Goal: Task Accomplishment & Management: Use online tool/utility

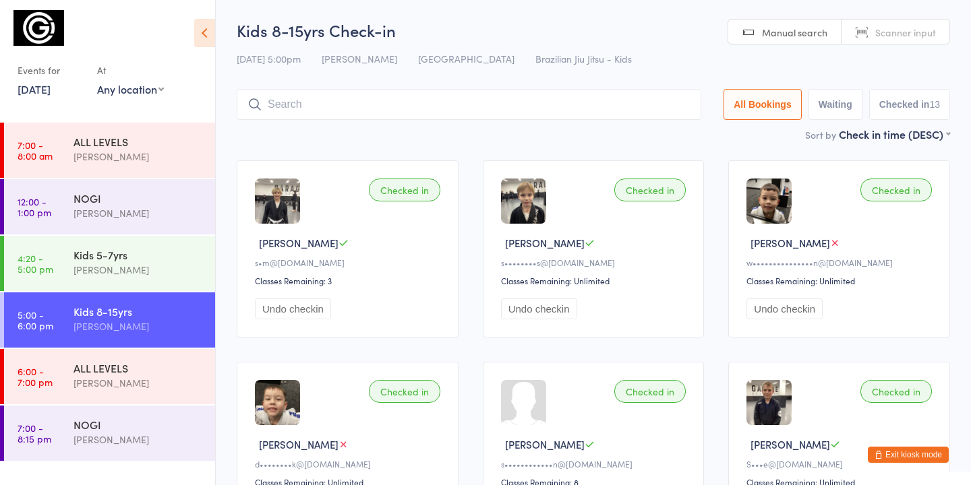
click at [111, 371] on div "ALL LEVELS" at bounding box center [138, 368] width 130 height 15
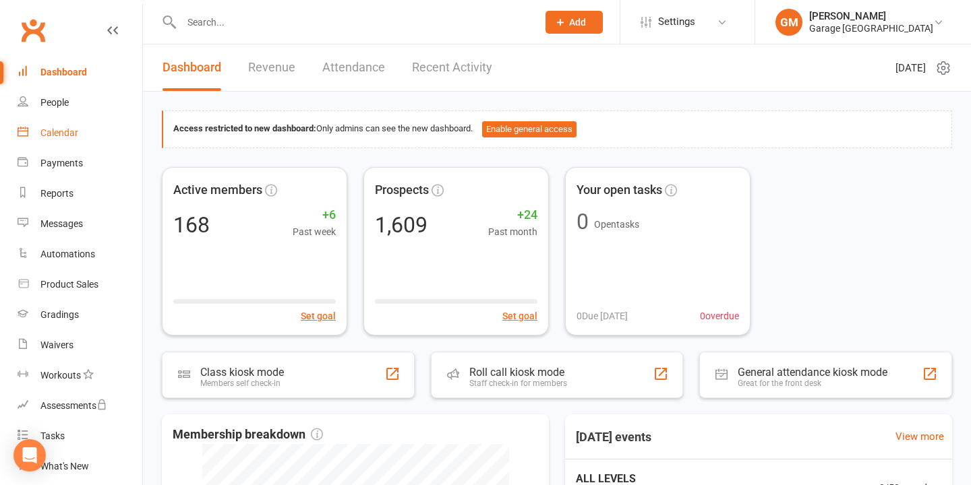
click at [71, 132] on div "Calendar" at bounding box center [59, 132] width 38 height 11
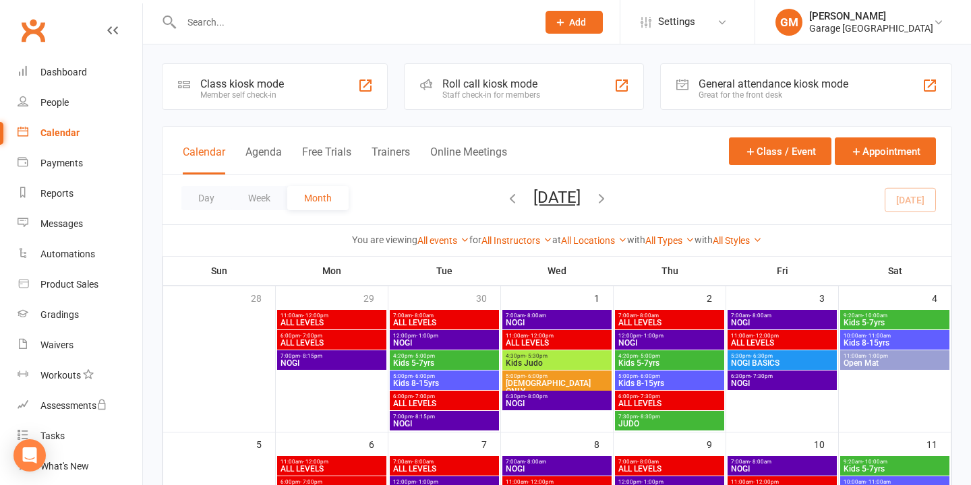
click at [254, 79] on div "Class kiosk mode" at bounding box center [242, 84] width 84 height 13
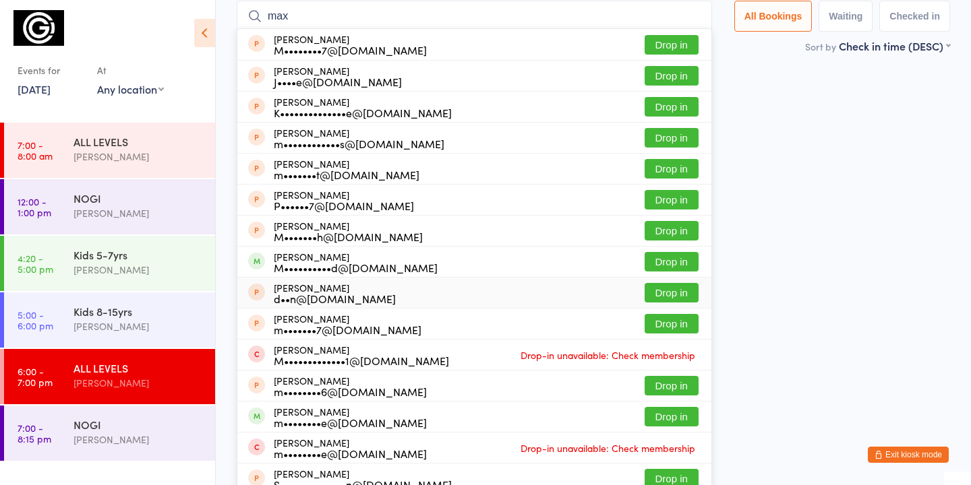
scroll to position [98, 0]
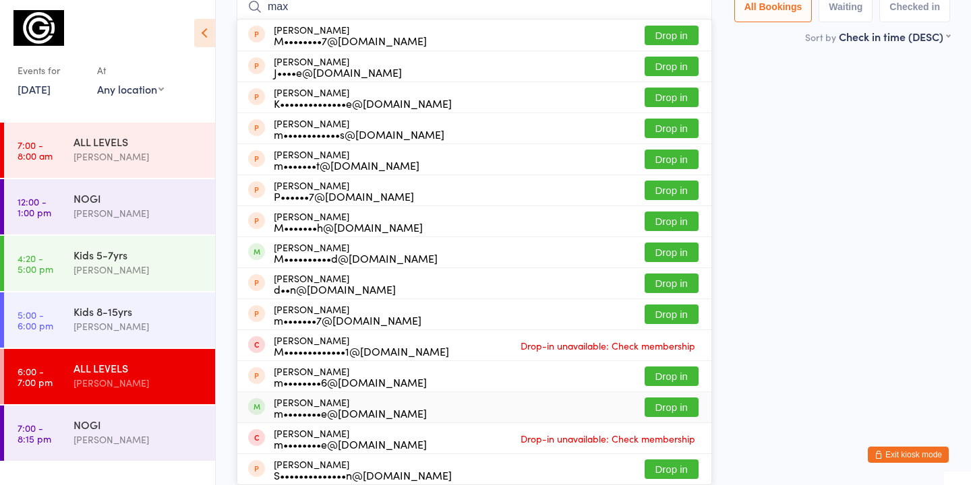
type input "max"
click at [666, 407] on button "Drop in" at bounding box center [672, 408] width 54 height 20
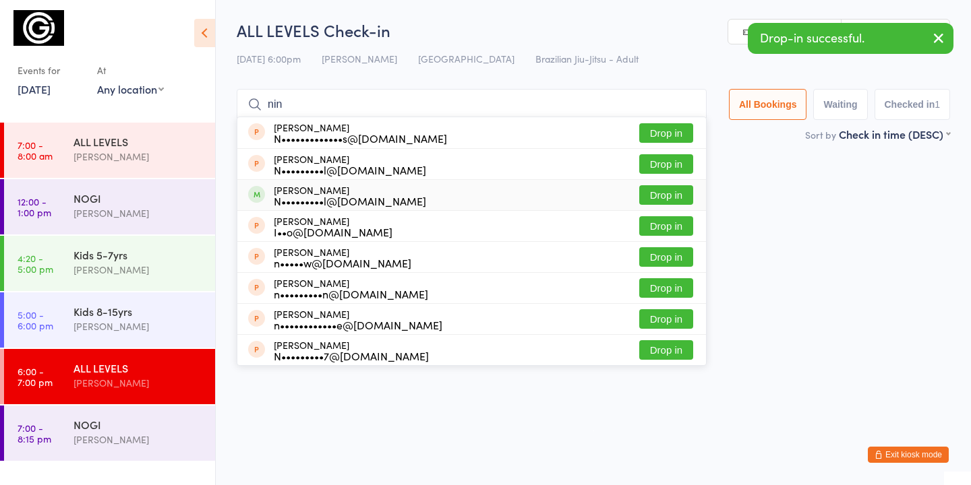
type input "nin"
click at [662, 189] on button "Drop in" at bounding box center [666, 195] width 54 height 20
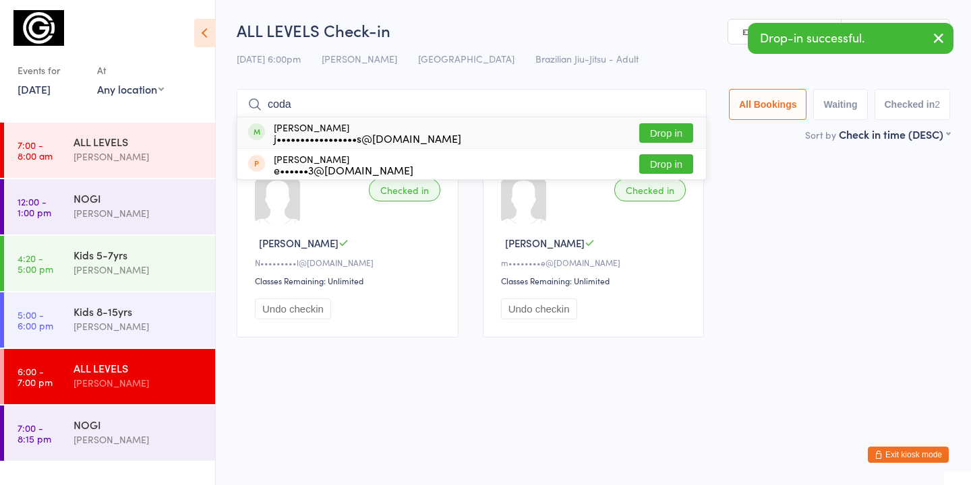
type input "coda"
click at [665, 134] on button "Drop in" at bounding box center [666, 133] width 54 height 20
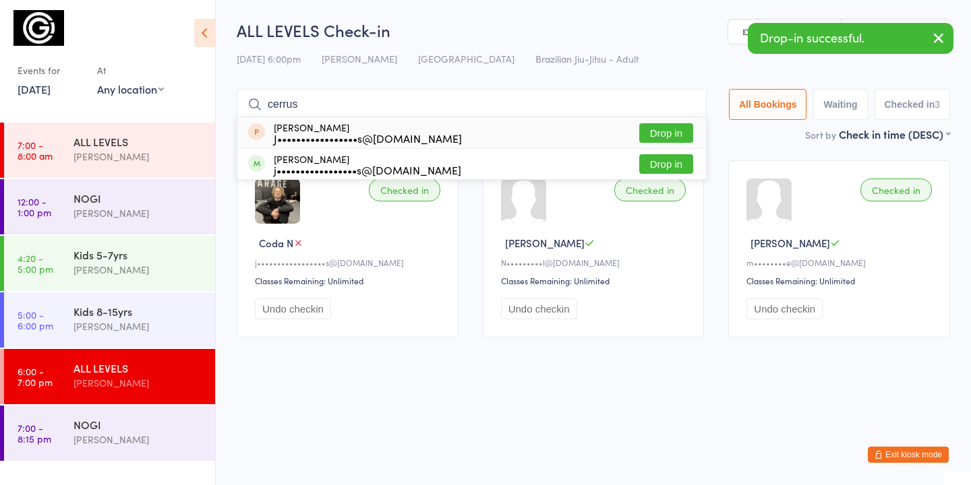
type input "cerrus"
click at [658, 165] on button "Drop in" at bounding box center [666, 164] width 54 height 20
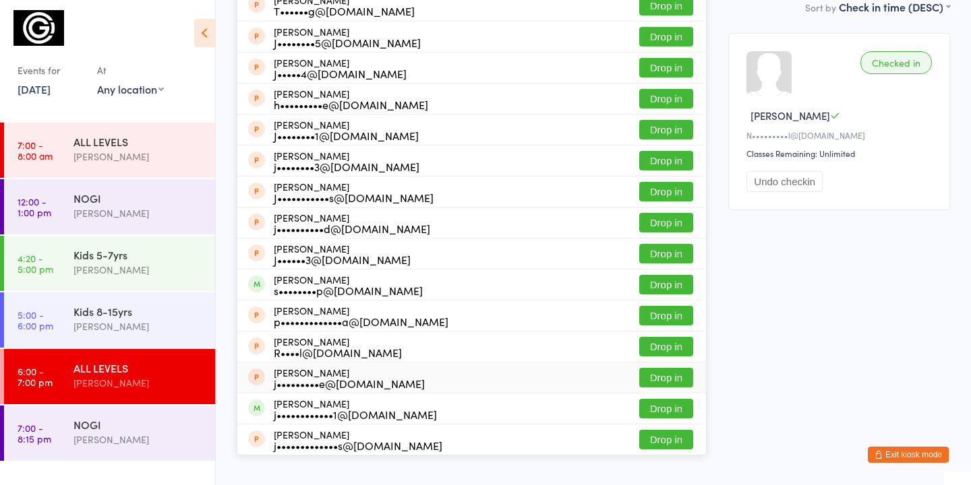
scroll to position [147, 0]
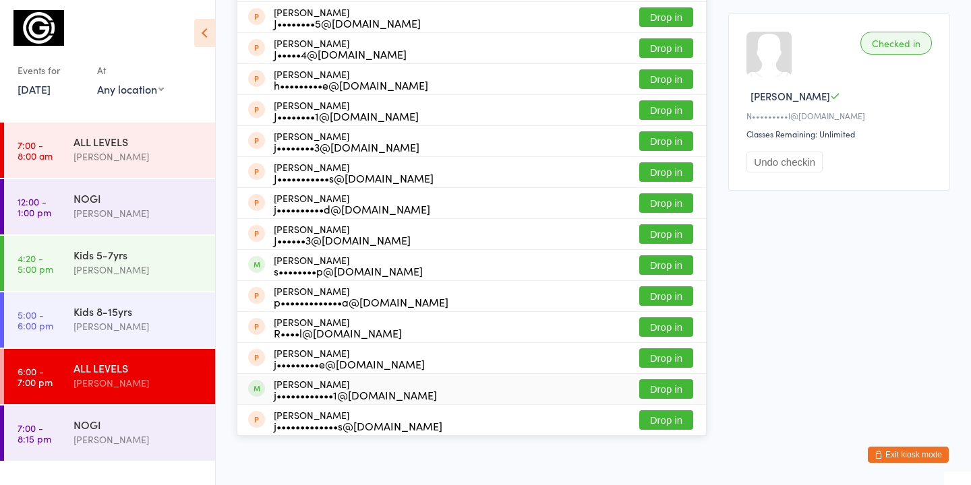
type input "[PERSON_NAME]"
click at [686, 390] on button "Drop in" at bounding box center [666, 390] width 54 height 20
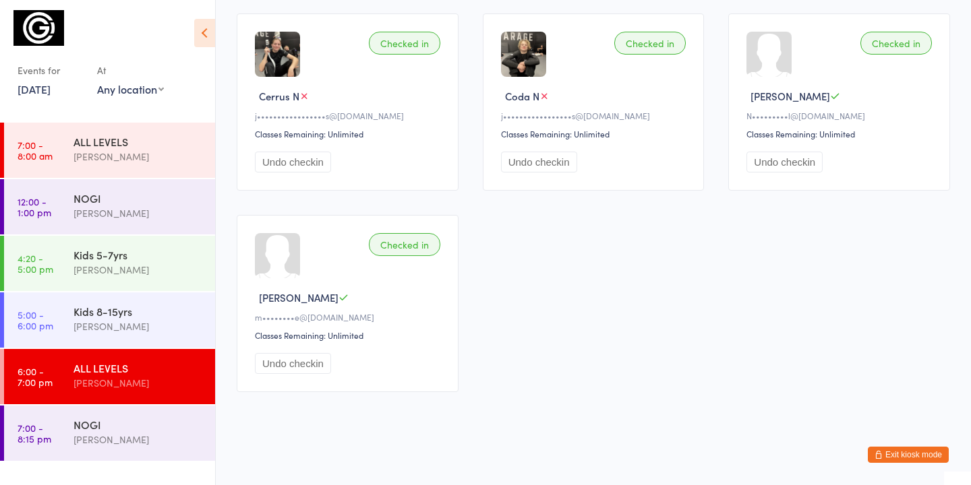
scroll to position [0, 0]
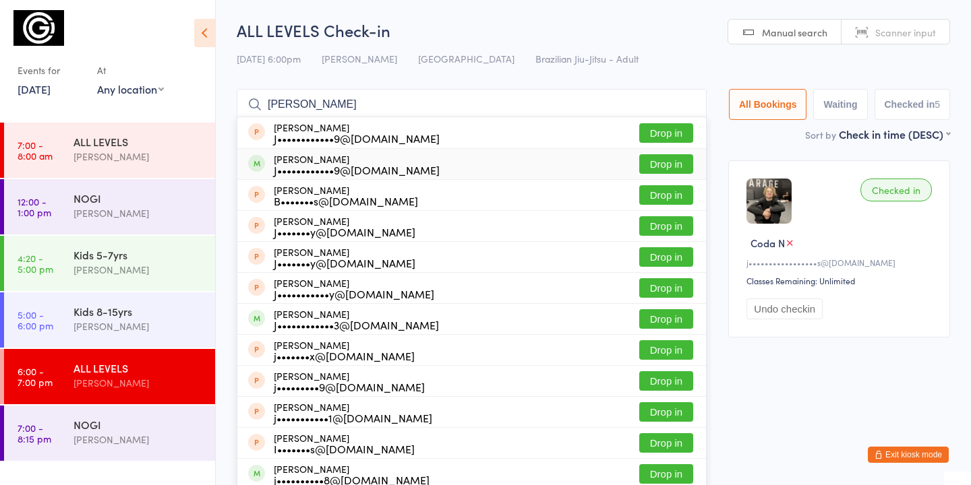
type input "[PERSON_NAME]"
click at [665, 167] on button "Drop in" at bounding box center [666, 164] width 54 height 20
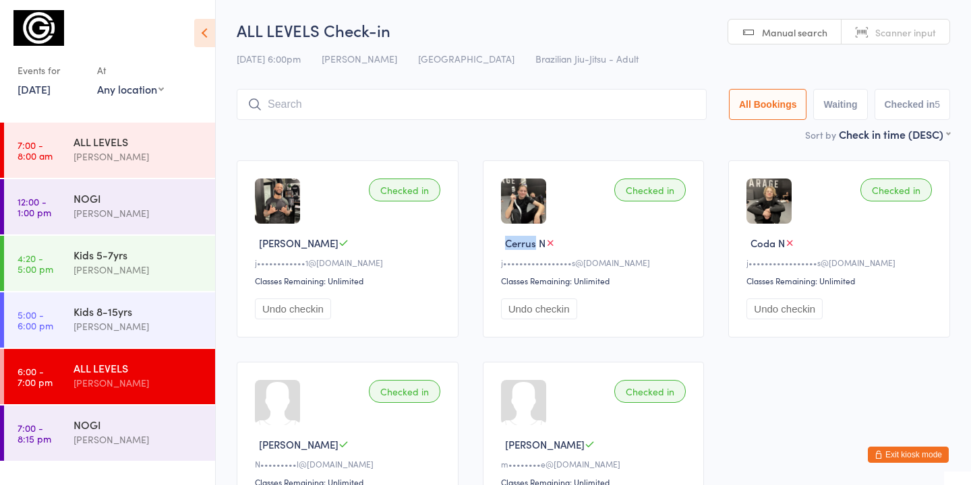
click at [665, 167] on div "Checked in Cerrus N j•••••••••••••••••s@[DOMAIN_NAME] Classes Remaining: Unlimi…" at bounding box center [594, 248] width 222 height 177
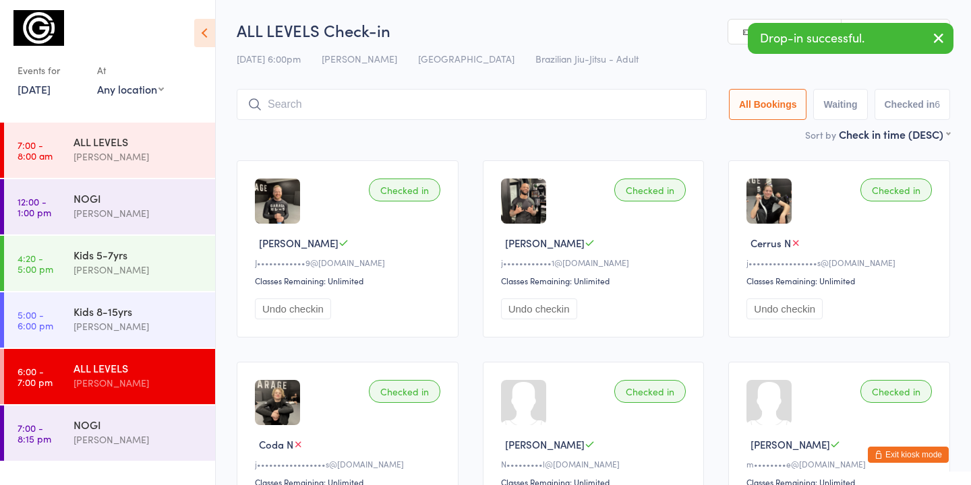
click at [301, 111] on input "search" at bounding box center [472, 104] width 470 height 31
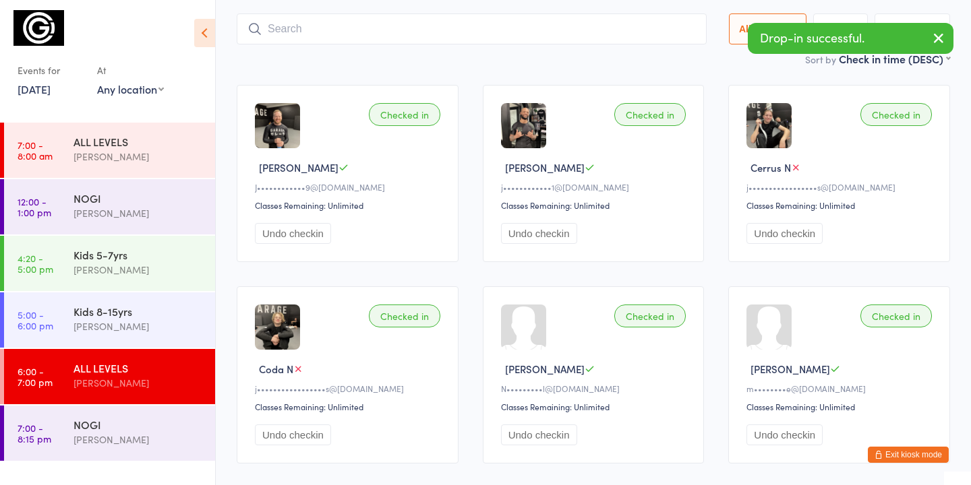
scroll to position [90, 0]
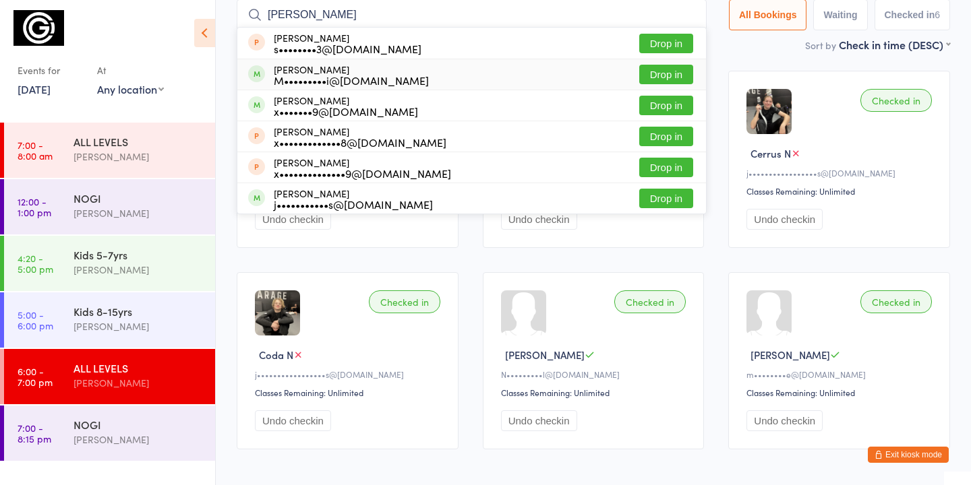
type input "[PERSON_NAME]"
click at [651, 77] on button "Drop in" at bounding box center [666, 75] width 54 height 20
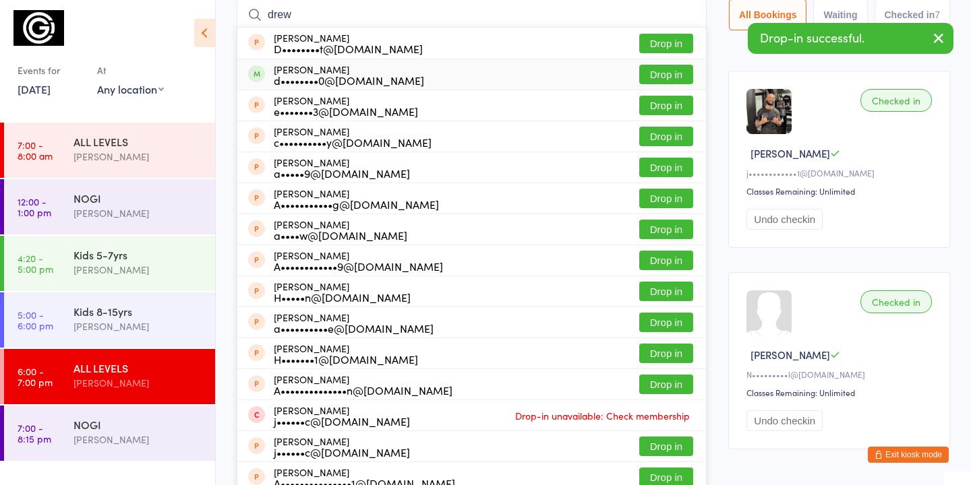
type input "drew"
click at [657, 75] on button "Drop in" at bounding box center [666, 75] width 54 height 20
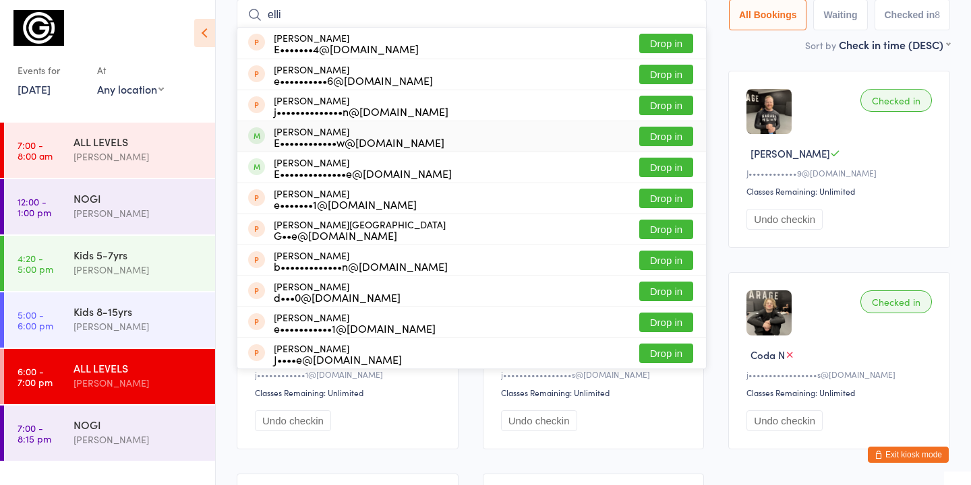
type input "elli"
click at [670, 135] on button "Drop in" at bounding box center [666, 137] width 54 height 20
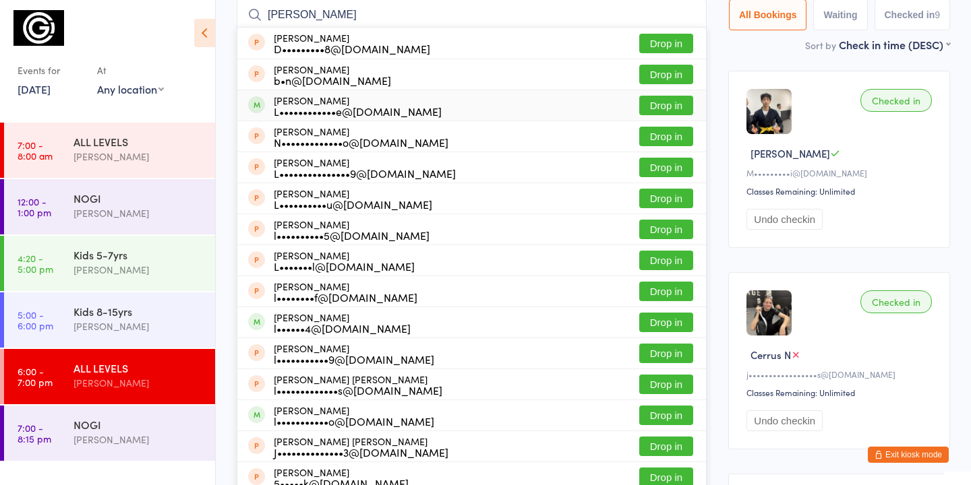
type input "[PERSON_NAME]"
click at [674, 105] on button "Drop in" at bounding box center [666, 106] width 54 height 20
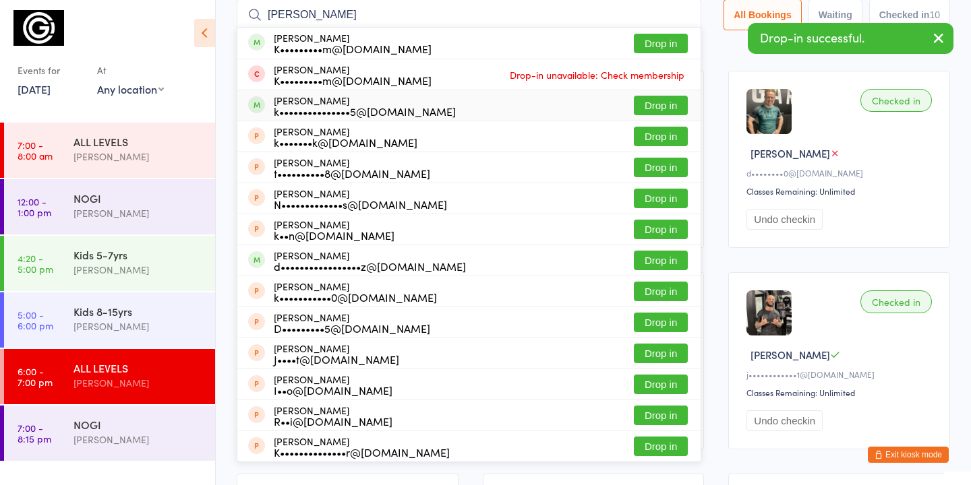
type input "[PERSON_NAME]"
click at [658, 109] on button "Drop in" at bounding box center [661, 106] width 54 height 20
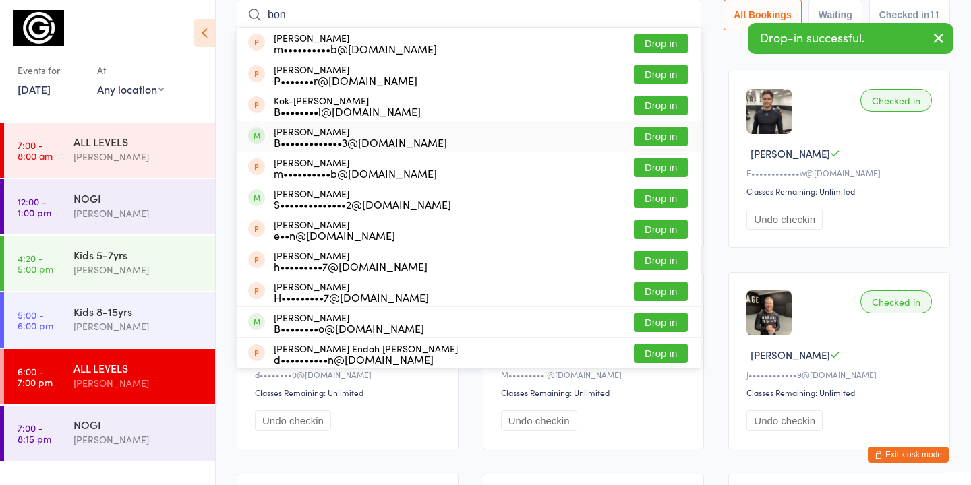
type input "bon"
click at [667, 131] on button "Drop in" at bounding box center [661, 137] width 54 height 20
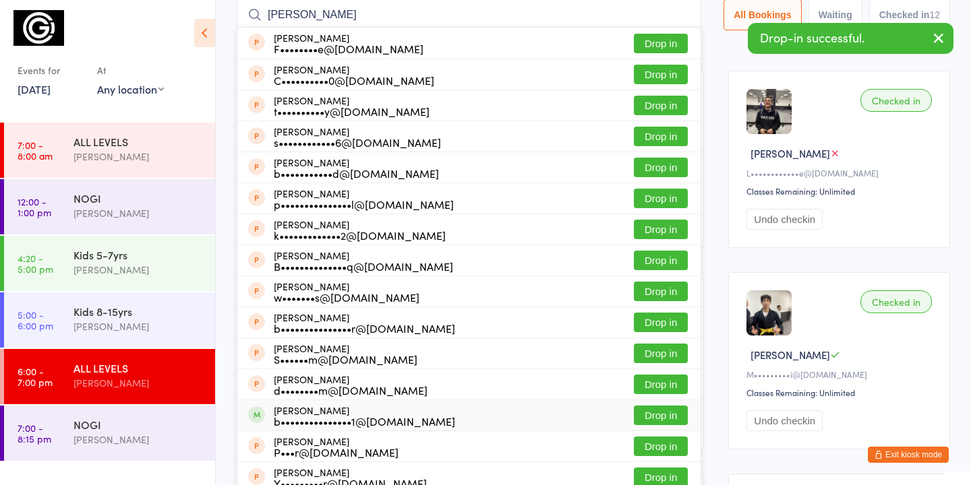
type input "[PERSON_NAME]"
click at [662, 417] on button "Drop in" at bounding box center [661, 416] width 54 height 20
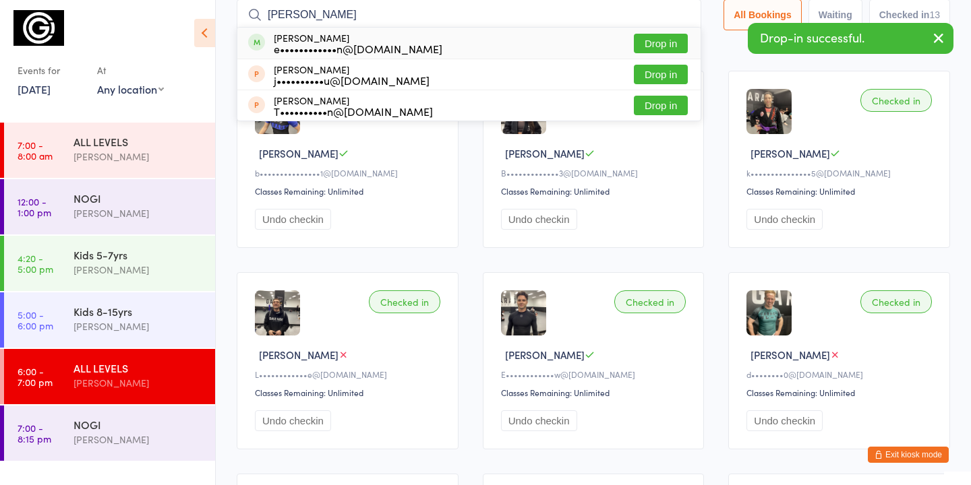
type input "[PERSON_NAME]"
click at [646, 42] on button "Drop in" at bounding box center [661, 44] width 54 height 20
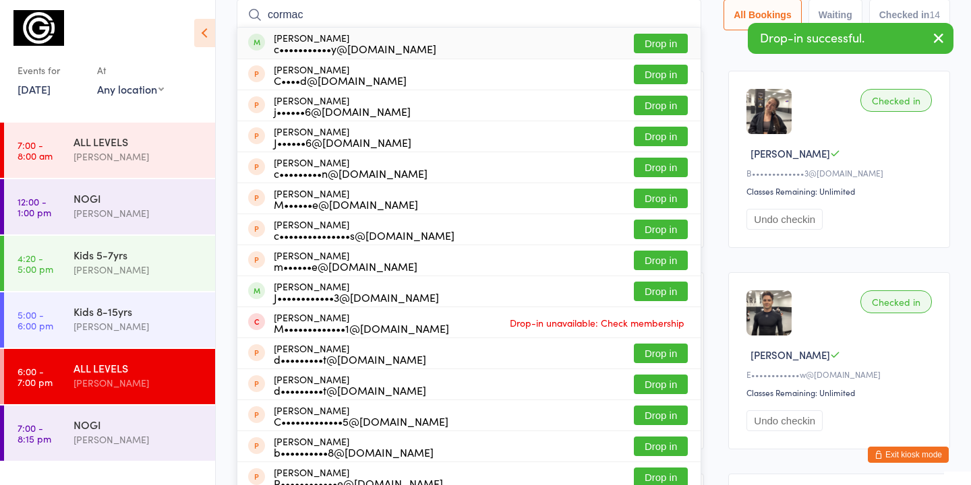
type input "cormac"
click at [674, 44] on button "Drop in" at bounding box center [661, 44] width 54 height 20
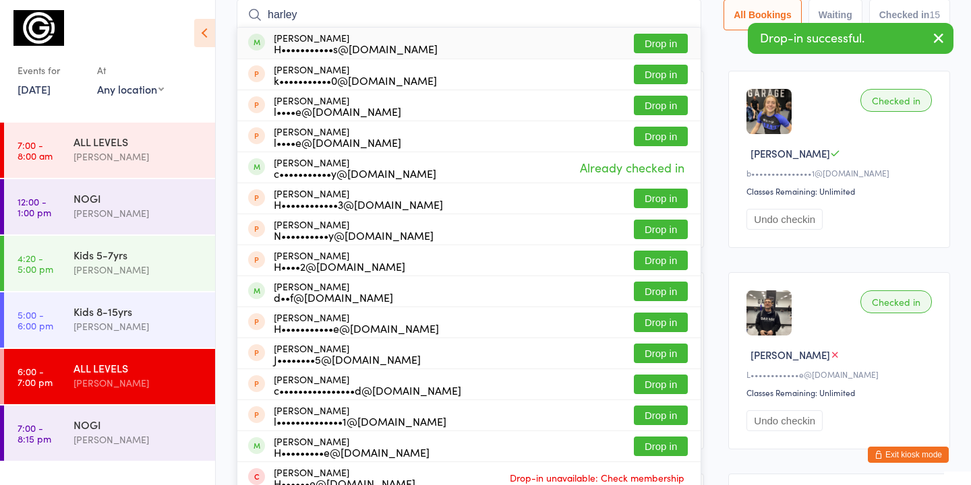
type input "harley"
click at [655, 44] on button "Drop in" at bounding box center [661, 44] width 54 height 20
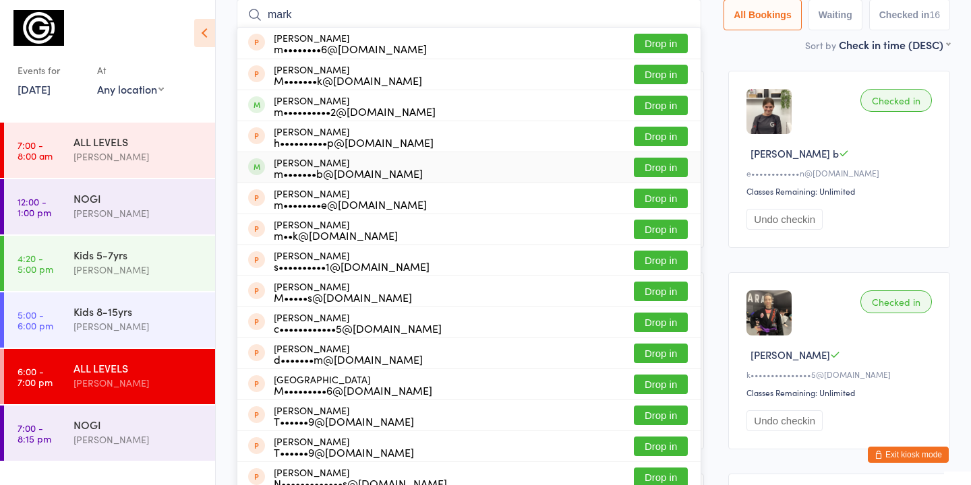
type input "mark"
click at [657, 168] on button "Drop in" at bounding box center [661, 168] width 54 height 20
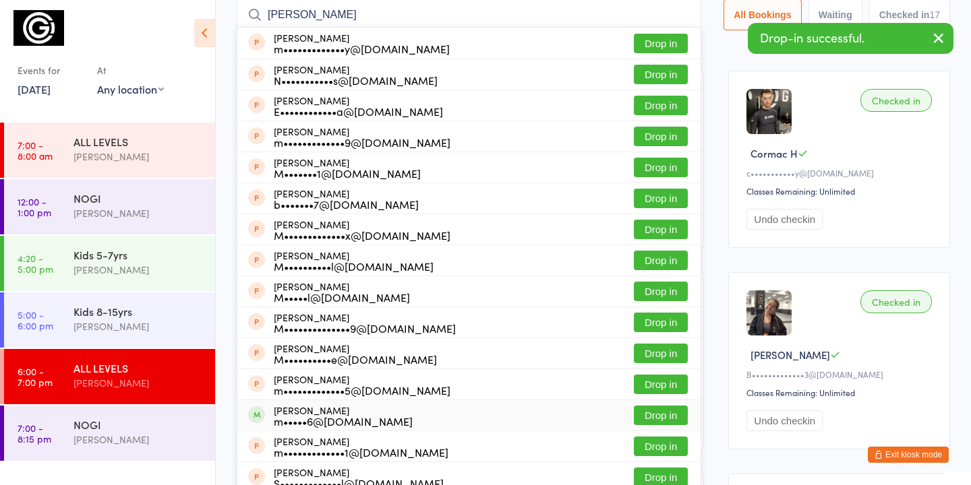
type input "[PERSON_NAME]"
click at [648, 414] on button "Drop in" at bounding box center [661, 416] width 54 height 20
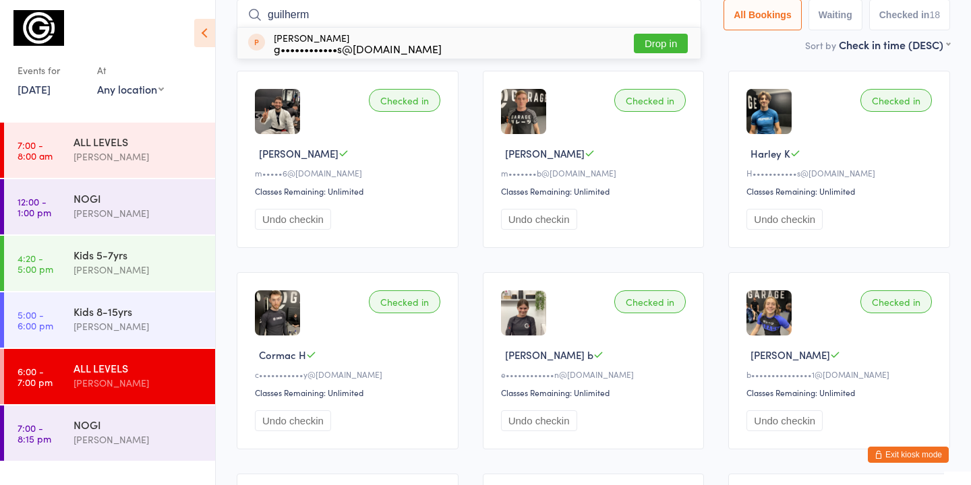
type input "guilherm"
click at [655, 40] on button "Drop in" at bounding box center [661, 44] width 54 height 20
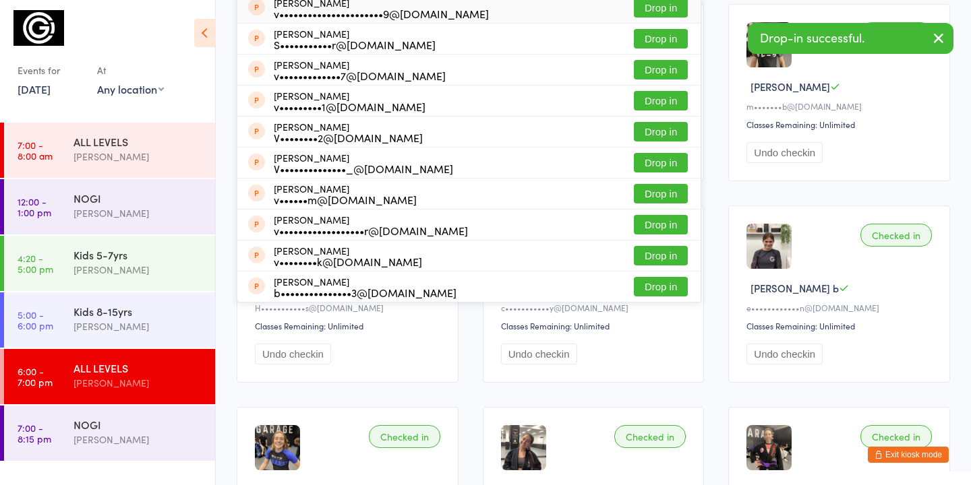
scroll to position [0, 0]
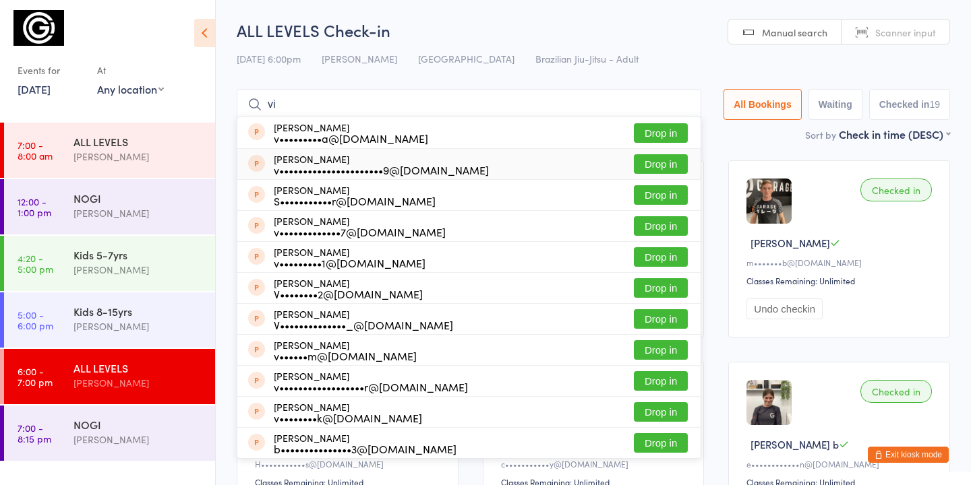
type input "v"
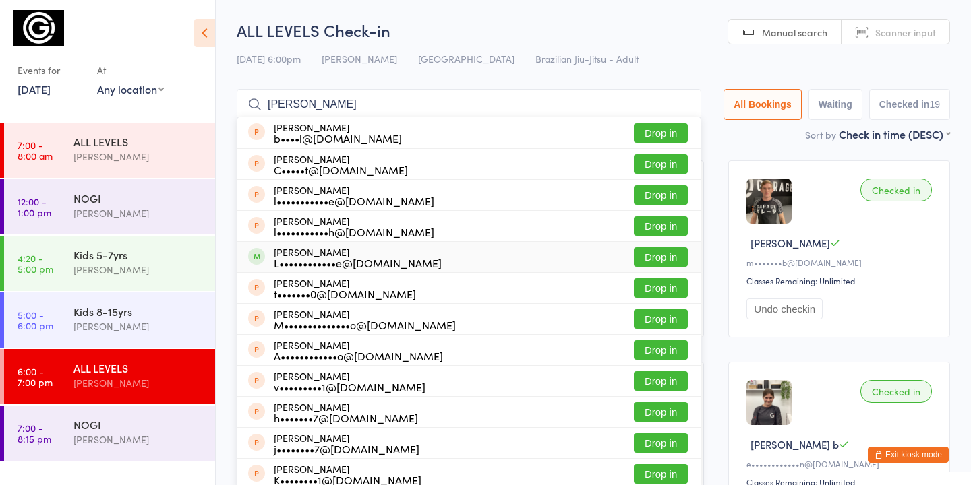
type input "[PERSON_NAME]"
click at [658, 258] on button "Drop in" at bounding box center [661, 257] width 54 height 20
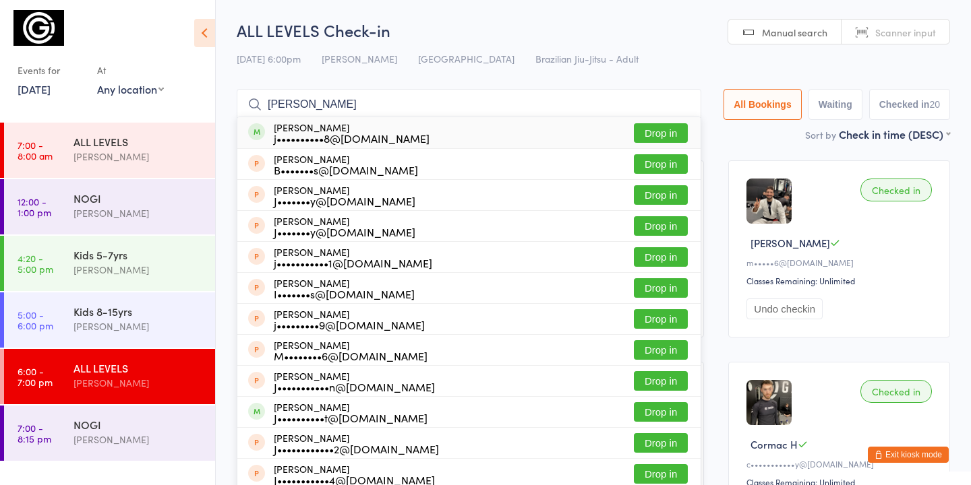
type input "[PERSON_NAME]"
click at [651, 129] on button "Drop in" at bounding box center [661, 133] width 54 height 20
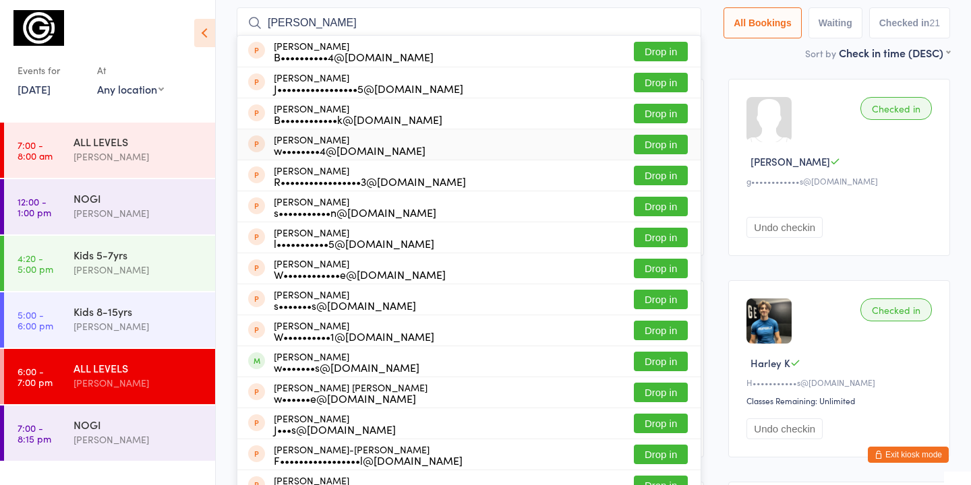
scroll to position [82, 0]
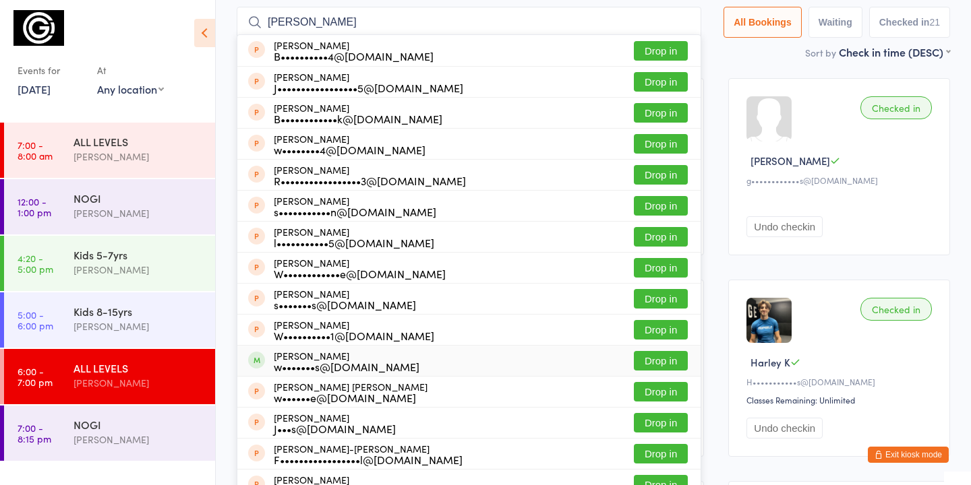
type input "[PERSON_NAME]"
click at [667, 364] on button "Drop in" at bounding box center [661, 361] width 54 height 20
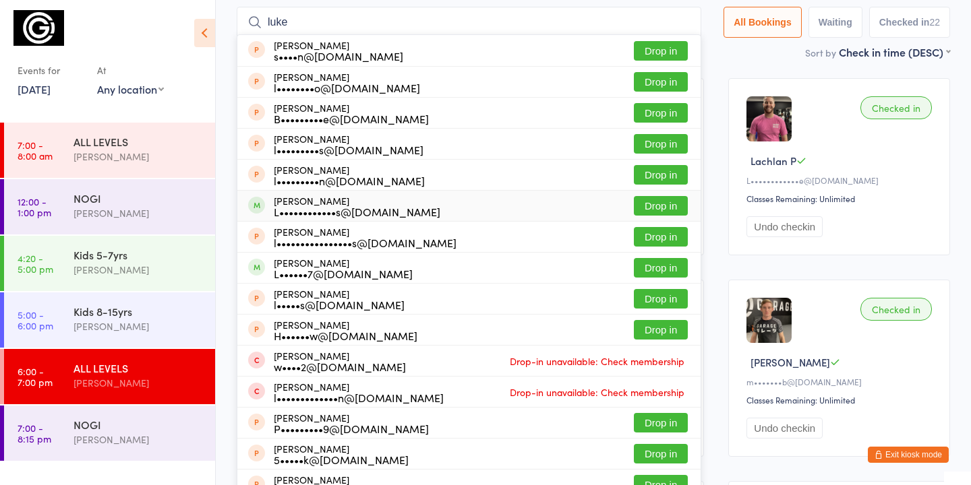
type input "luke"
click at [670, 203] on button "Drop in" at bounding box center [661, 206] width 54 height 20
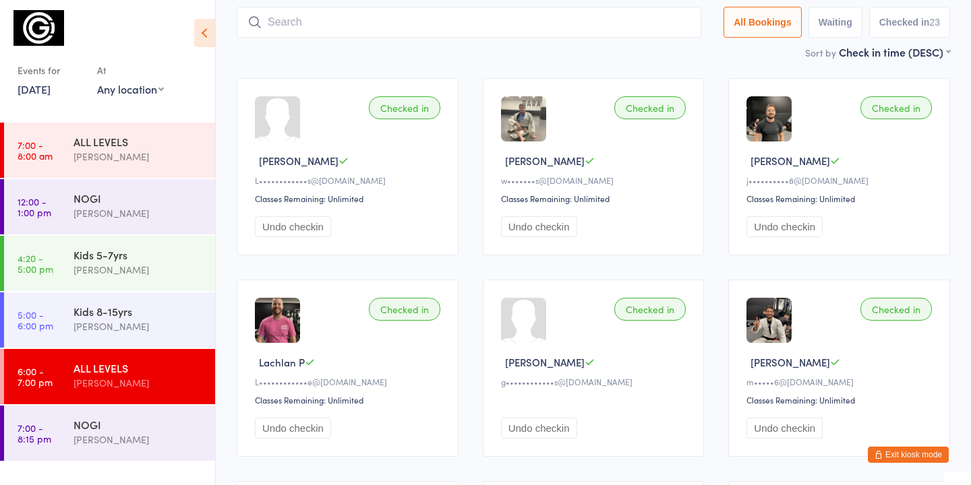
type input "l"
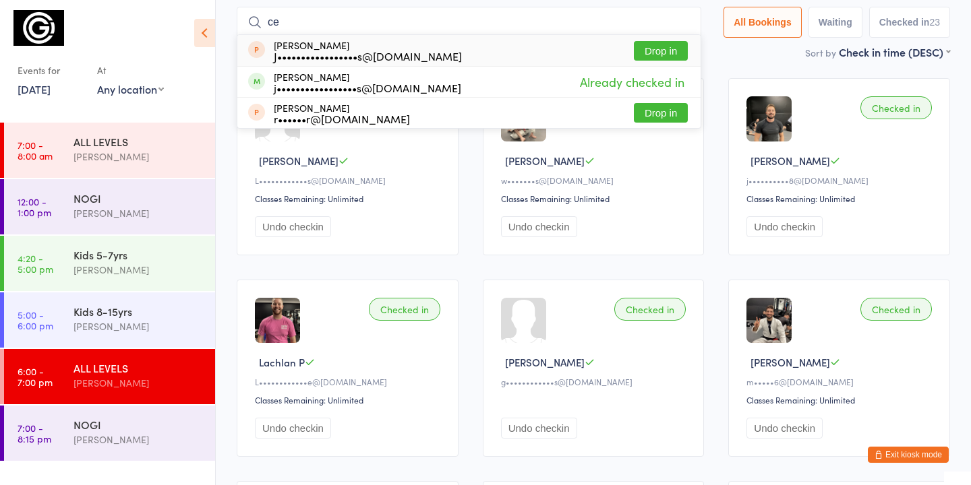
type input "c"
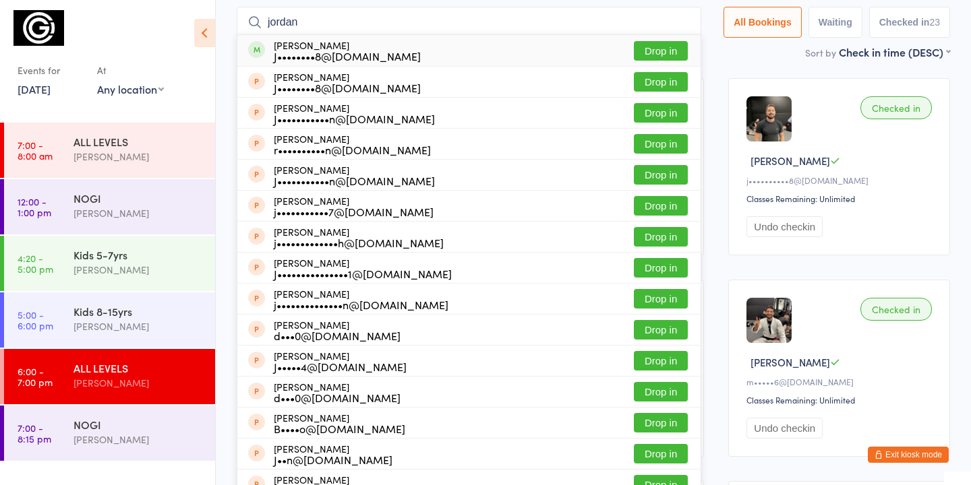
type input "jordan"
click at [634, 54] on button "Drop in" at bounding box center [661, 51] width 54 height 20
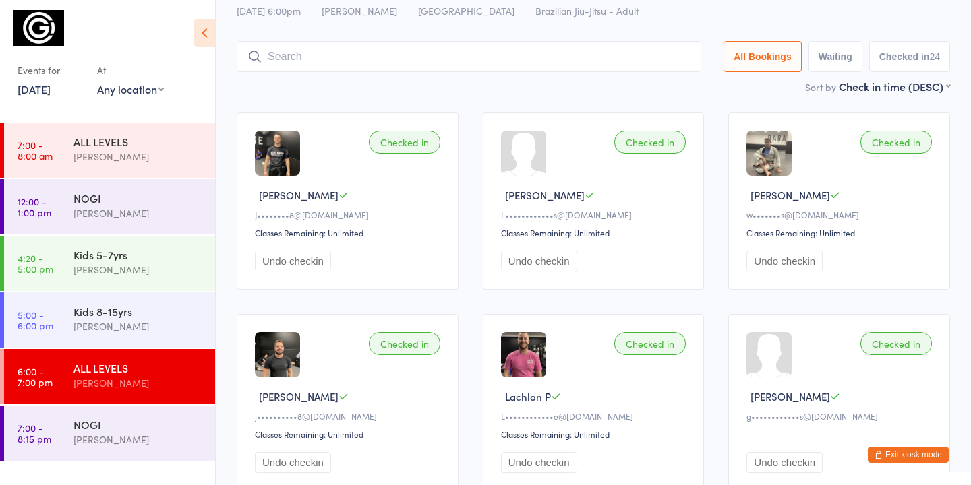
scroll to position [0, 0]
